Goal: Task Accomplishment & Management: Manage account settings

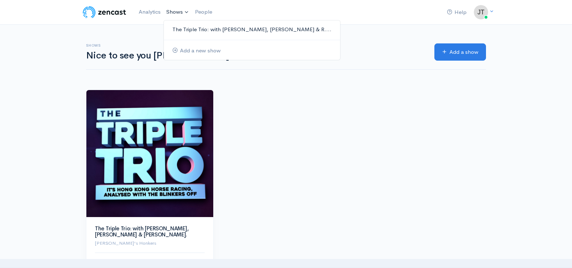
click at [208, 29] on link "The Triple Trio: with [PERSON_NAME], [PERSON_NAME] & R...." at bounding box center [252, 29] width 176 height 13
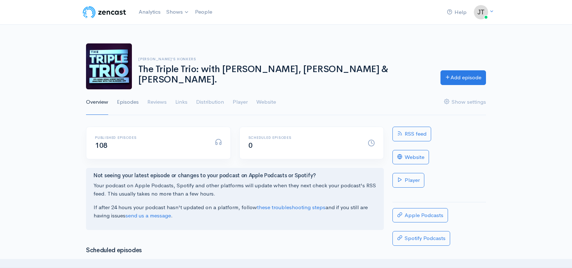
drag, startPoint x: 143, startPoint y: 104, endPoint x: 132, endPoint y: 102, distance: 11.7
click at [132, 102] on ul "Overview Episodes Reviews Links Distribution Player Website Show settings" at bounding box center [286, 102] width 400 height 26
click at [128, 100] on link "Episodes" at bounding box center [128, 102] width 22 height 26
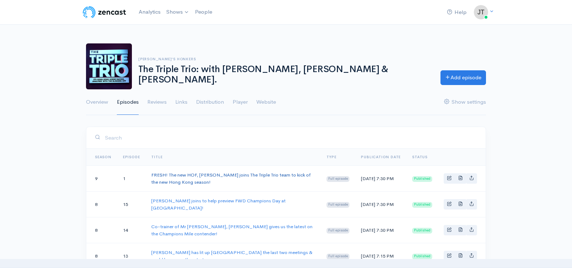
click at [251, 175] on link "FRESH! The new HOF, Zac Purton joins The Triple Trio team to kick of the new Ho…" at bounding box center [231, 178] width 160 height 13
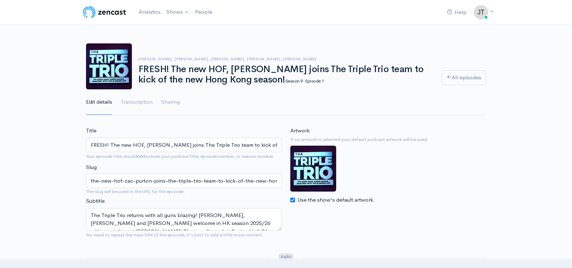
click at [254, 144] on input "FRESH! The new HOF, Zac Purton joins The Triple Trio team to kick of the new Ho…" at bounding box center [184, 145] width 196 height 15
type input "FRESH! The new HOF, [PERSON_NAME] joins The Triple Trio team to kick off the ne…"
drag, startPoint x: 244, startPoint y: 179, endPoint x: 247, endPoint y: 189, distance: 10.3
click at [244, 180] on input "the-new-hof-zac-purton-joins-the-triple-trio-team-to-kick-of-the-new-hong-kong-…" at bounding box center [184, 180] width 196 height 15
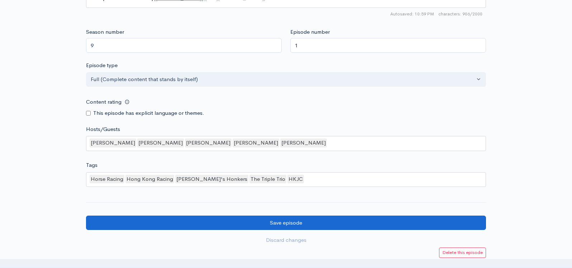
scroll to position [641, 0]
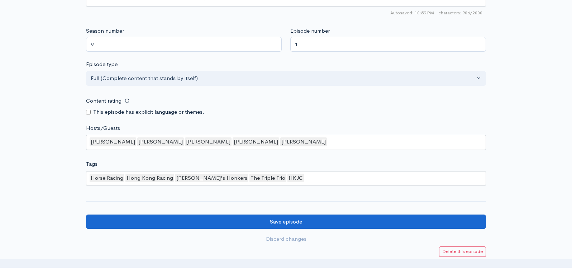
type input "the-new-hof-zac-[PERSON_NAME]-joins-the-triple-trio-team-to-kick-off-the-new-ho…"
click at [301, 214] on input "Save episode" at bounding box center [286, 221] width 400 height 15
